Goal: Transaction & Acquisition: Obtain resource

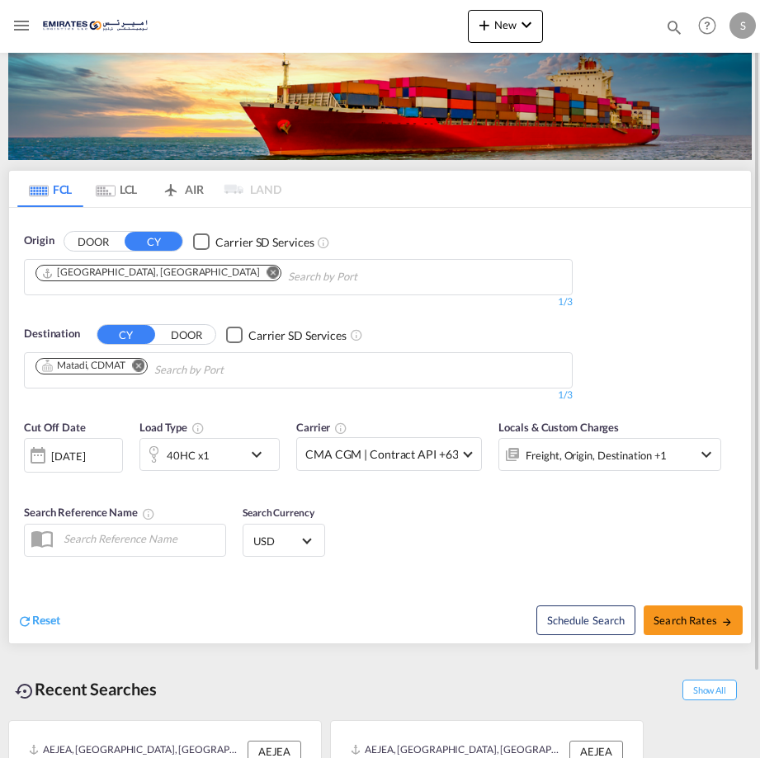
click at [140, 369] on md-icon "Remove" at bounding box center [139, 365] width 12 height 12
type input "dar es s"
click at [111, 402] on div "Dar es S alaam [GEOGRAPHIC_DATA], [GEOGRAPHIC_DATA] of TZDAR" at bounding box center [163, 411] width 313 height 57
click at [255, 453] on md-icon "icon-chevron-down" at bounding box center [261, 455] width 28 height 20
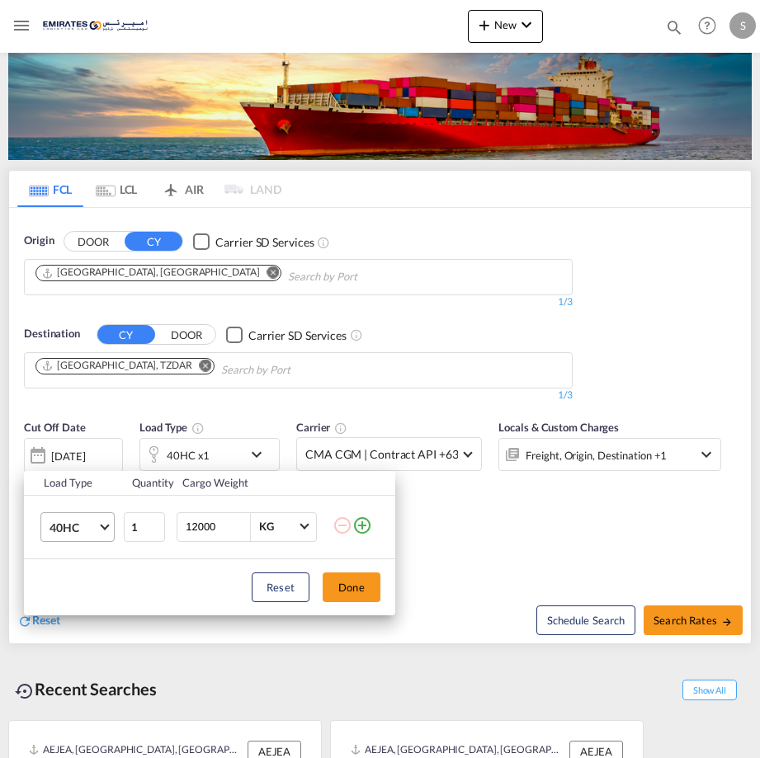
click at [108, 528] on md-select-value "40HC" at bounding box center [81, 527] width 66 height 28
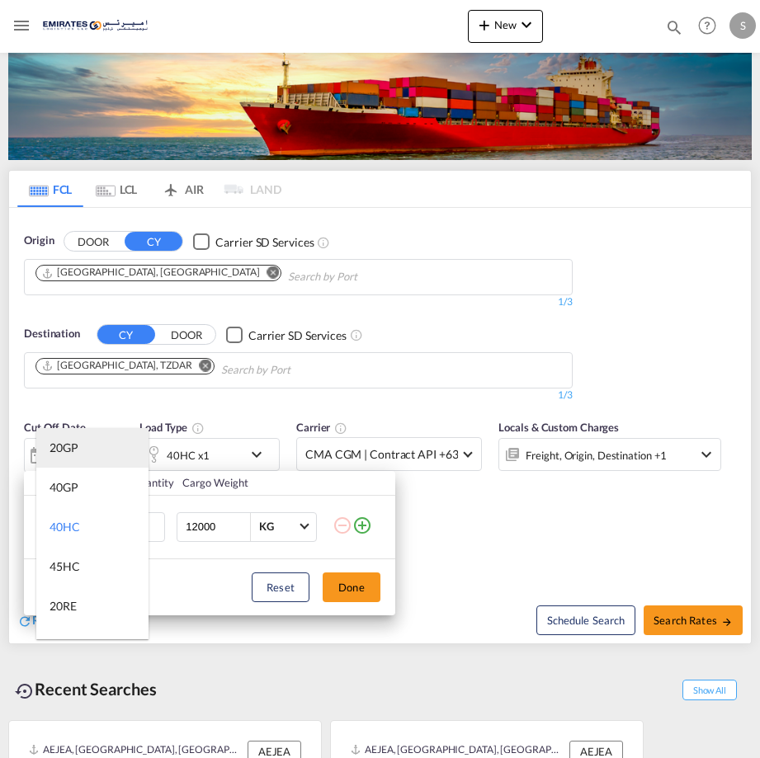
click at [86, 444] on md-option "20GP" at bounding box center [92, 448] width 112 height 40
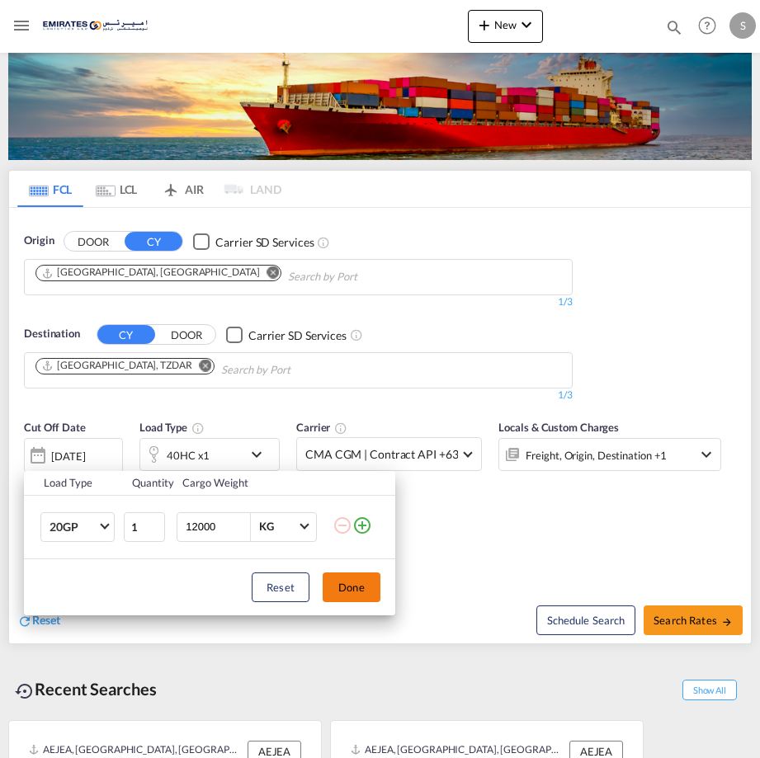
click at [355, 588] on button "Done" at bounding box center [351, 587] width 58 height 30
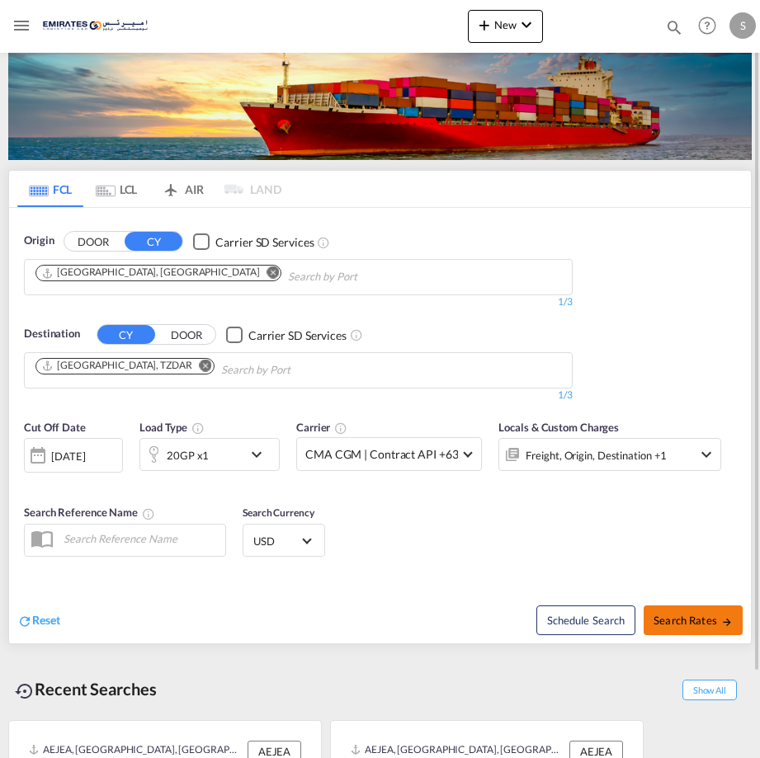
click at [700, 613] on button "Search Rates" at bounding box center [692, 620] width 99 height 30
type input "AEJEA to TZDAR / [DATE]"
